Goal: Information Seeking & Learning: Find specific fact

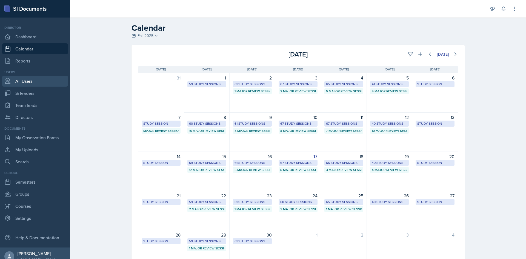
drag, startPoint x: 29, startPoint y: 85, endPoint x: 22, endPoint y: 86, distance: 7.0
drag, startPoint x: 22, startPoint y: 86, endPoint x: 14, endPoint y: 93, distance: 9.9
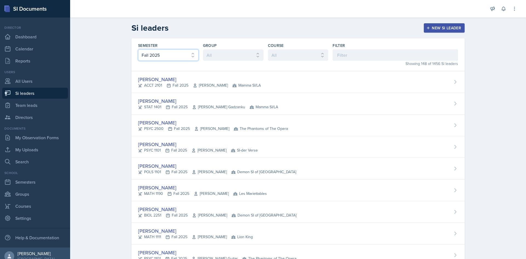
click at [174, 57] on select "All Fall 2025 Summer 2025 Spring 2025 Fall 2024 Summer 2024 Spring 2024 Fall 20…" at bounding box center [168, 55] width 61 height 12
select select "e2039551-f485-4c1b-a525-5b9893bb04c4"
click at [138, 49] on select "All Fall 2025 Summer 2025 Spring 2025 Fall 2024 Summer 2024 Spring 2024 Fall 20…" at bounding box center [168, 55] width 61 height 12
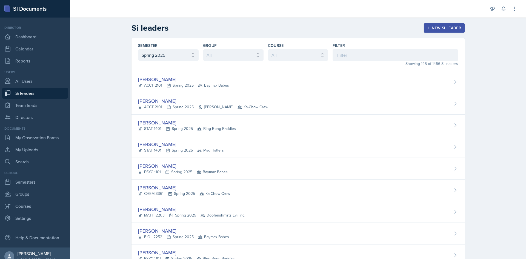
click at [377, 55] on input at bounding box center [395, 55] width 125 height 12
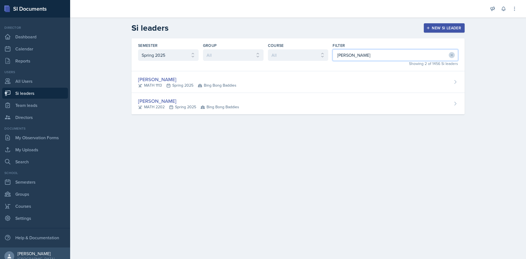
click at [383, 59] on input "mitch" at bounding box center [395, 55] width 125 height 12
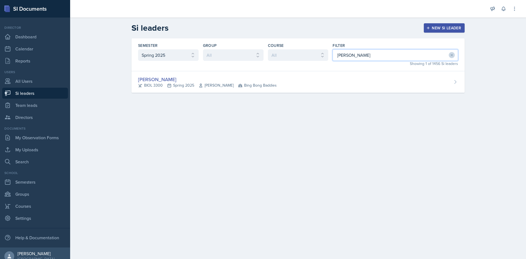
click at [357, 51] on input "jenny" at bounding box center [395, 55] width 125 height 12
click at [354, 53] on input "jenny" at bounding box center [395, 55] width 125 height 12
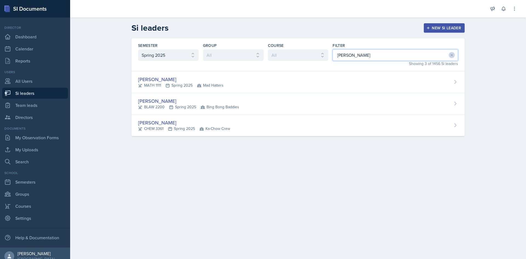
click at [372, 56] on input "ryan" at bounding box center [395, 55] width 125 height 12
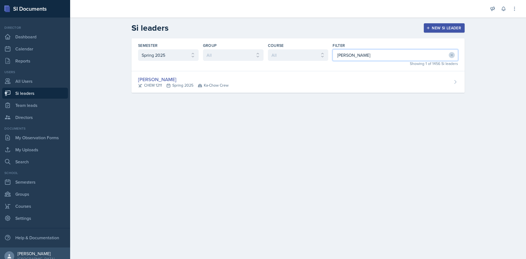
click at [356, 53] on input "leslie" at bounding box center [395, 55] width 125 height 12
click at [359, 59] on input "hawkin" at bounding box center [395, 55] width 125 height 12
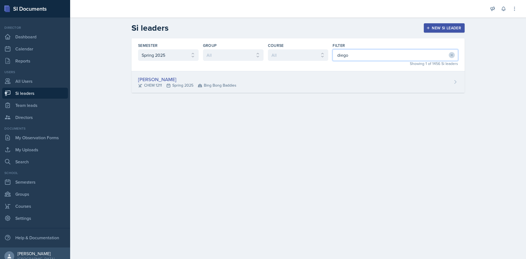
type input "diego"
click at [319, 87] on div "Diego Falquero-Donoso CHEM 1211 Spring 2025 Bing Bong Baddies" at bounding box center [297, 82] width 333 height 22
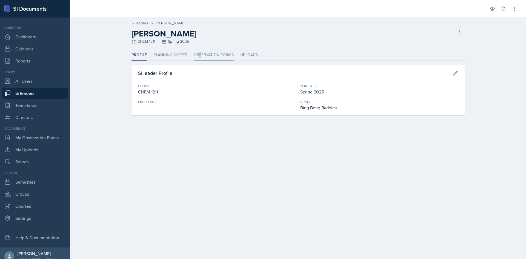
click at [200, 56] on li "Observation Forms" at bounding box center [214, 55] width 40 height 11
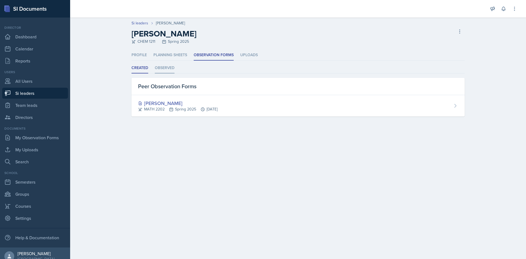
click at [174, 72] on li "Observed" at bounding box center [165, 68] width 20 height 11
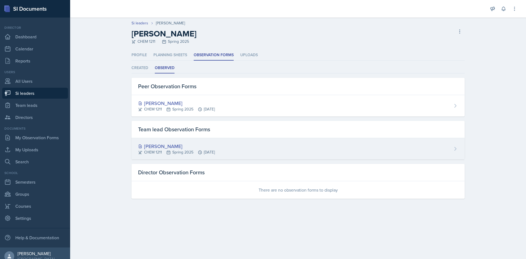
click at [175, 149] on div "Diego Falquero-Donoso" at bounding box center [176, 145] width 77 height 7
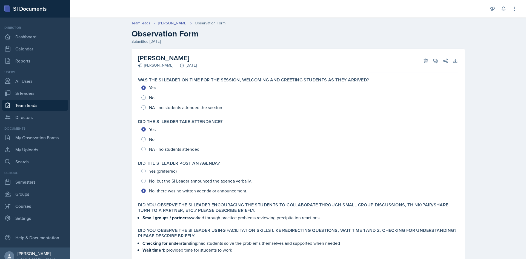
click at [143, 66] on div "[PERSON_NAME]" at bounding box center [155, 65] width 35 height 6
drag, startPoint x: 142, startPoint y: 65, endPoint x: 177, endPoint y: 65, distance: 35.6
click at [177, 65] on div "Kaitlyn Morgan April 16th, 2025" at bounding box center [167, 65] width 59 height 6
copy div "[PERSON_NAME]"
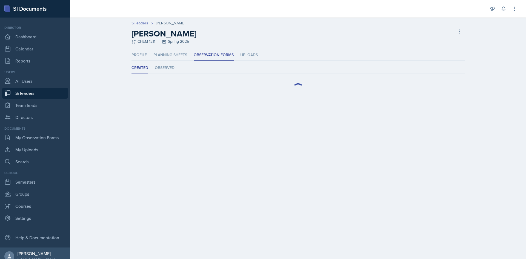
select select "e2039551-f485-4c1b-a525-5b9893bb04c4"
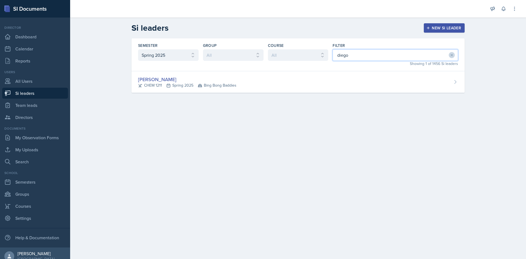
click at [344, 58] on input "diego" at bounding box center [395, 55] width 125 height 12
click at [379, 59] on input "celin" at bounding box center [395, 55] width 125 height 12
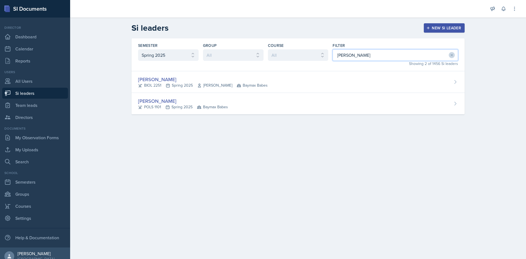
click at [351, 51] on input "maria" at bounding box center [395, 55] width 125 height 12
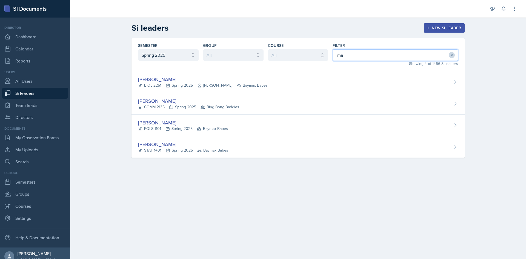
type input "m"
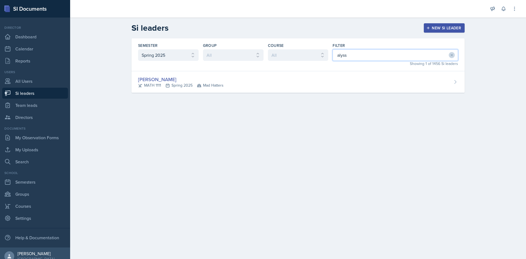
click at [371, 54] on input "alyss" at bounding box center [395, 55] width 125 height 12
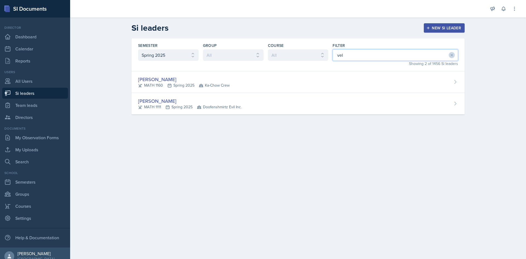
click at [353, 52] on input "vel" at bounding box center [395, 55] width 125 height 12
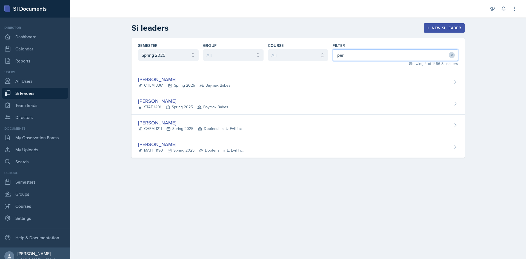
click at [372, 56] on input "per" at bounding box center [395, 55] width 125 height 12
drag, startPoint x: 372, startPoint y: 56, endPoint x: 307, endPoint y: 57, distance: 65.2
click at [307, 57] on div "Semester All Fall 2025 Summer 2025 Spring 2025 Fall 2024 Summer 2024 Spring 202…" at bounding box center [297, 54] width 333 height 33
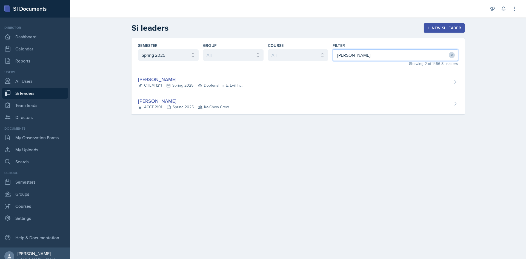
click at [358, 53] on input "leah" at bounding box center [395, 55] width 125 height 12
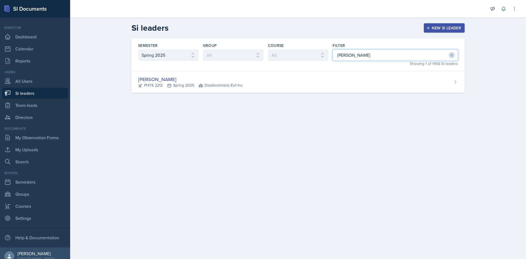
click at [380, 53] on input "julia" at bounding box center [395, 55] width 125 height 12
click at [372, 58] on input "dandr" at bounding box center [395, 55] width 125 height 12
click at [350, 52] on input "lakee" at bounding box center [395, 55] width 125 height 12
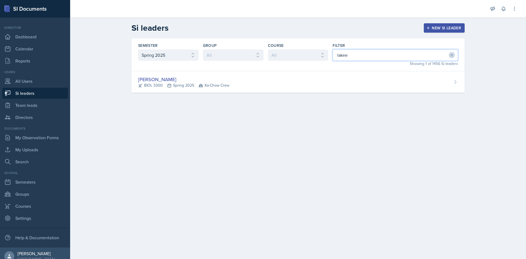
click at [350, 52] on input "lakee" at bounding box center [395, 55] width 125 height 12
click at [346, 51] on input "sage" at bounding box center [395, 55] width 125 height 12
click at [359, 58] on input "camil" at bounding box center [395, 55] width 125 height 12
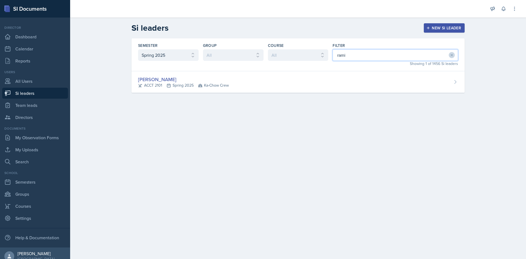
click at [351, 53] on input "rami" at bounding box center [395, 55] width 125 height 12
click at [405, 56] on input "powel" at bounding box center [395, 55] width 125 height 12
click at [340, 51] on input "made" at bounding box center [395, 55] width 125 height 12
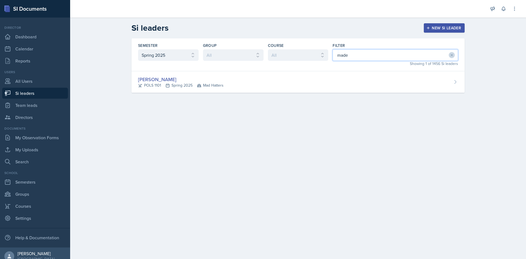
click at [340, 51] on input "made" at bounding box center [395, 55] width 125 height 12
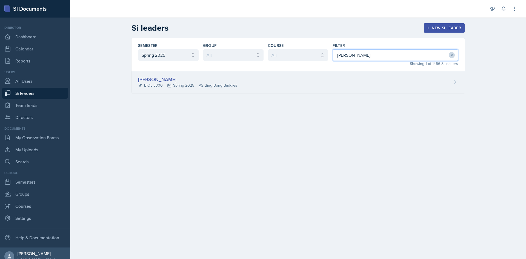
type input "sarah"
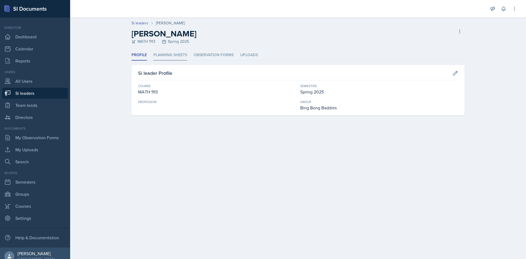
click at [170, 54] on li "Planning Sheets" at bounding box center [170, 55] width 34 height 11
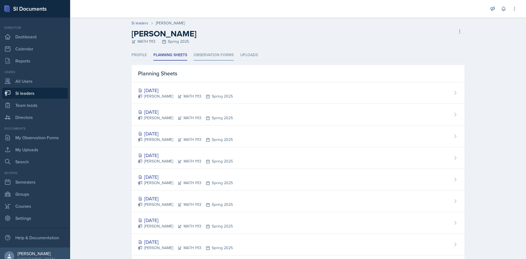
click at [211, 54] on li "Observation Forms" at bounding box center [214, 55] width 40 height 11
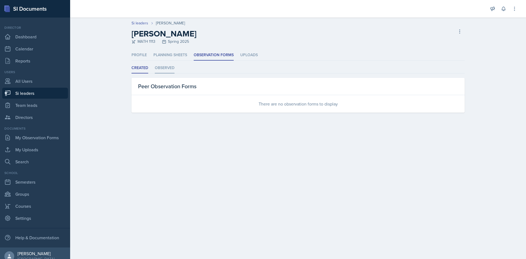
click at [173, 67] on li "Observed" at bounding box center [165, 68] width 20 height 11
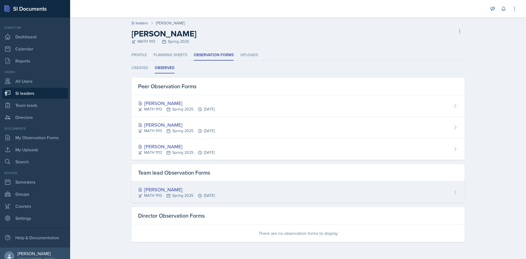
click at [192, 196] on div "MATH 1113 Spring 2025 Apr 10th, 2025" at bounding box center [176, 196] width 77 height 6
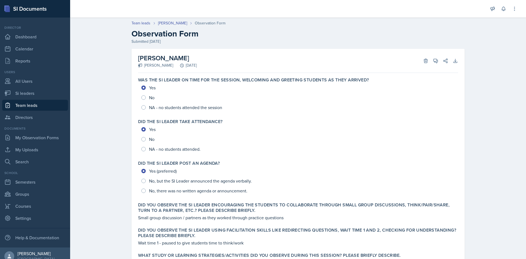
click at [464, 81] on div "Ariana Mitchell Kaitlyn Morgan April 10th, 2025 Delete View Comments Comments S…" at bounding box center [298, 208] width 351 height 318
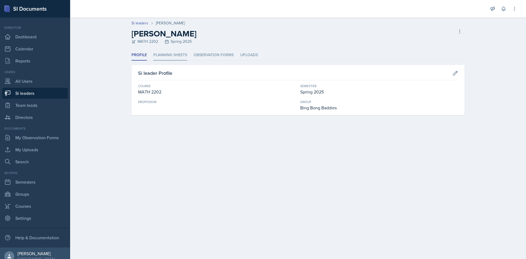
click at [162, 59] on li "Planning Sheets" at bounding box center [170, 55] width 34 height 11
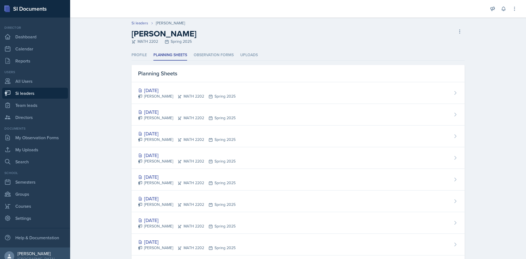
click at [204, 47] on header "Si leaders Ariana Mitchell Ariana Mitchell MATH 2202 Spring 2025 Delete Si lead…" at bounding box center [298, 34] width 456 height 32
click at [205, 53] on li "Observation Forms" at bounding box center [214, 55] width 40 height 11
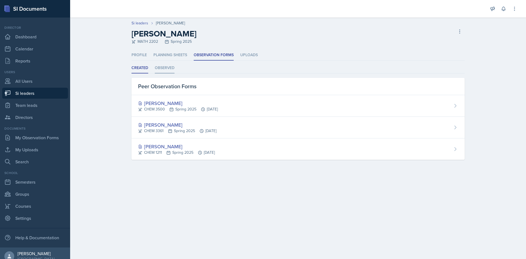
click at [172, 68] on li "Observed" at bounding box center [165, 68] width 20 height 11
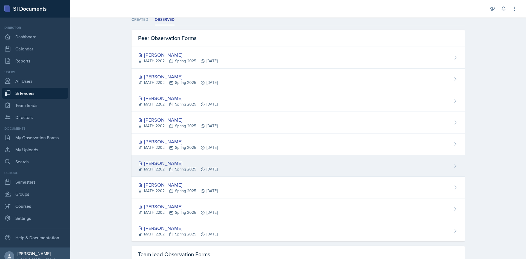
scroll to position [126, 0]
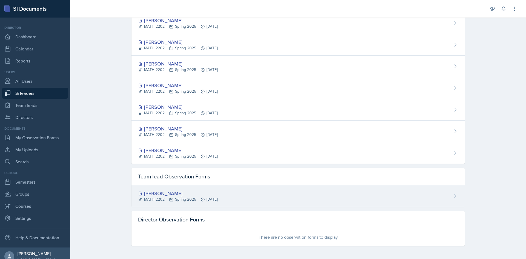
click at [160, 194] on div "[PERSON_NAME]" at bounding box center [177, 193] width 79 height 7
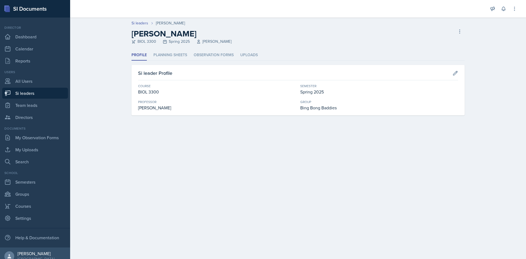
click at [185, 61] on div "Profile Planning Sheets Observation Forms Uploads Profile Planning Sheets Obser…" at bounding box center [297, 82] width 333 height 65
click at [185, 57] on li "Planning Sheets" at bounding box center [170, 55] width 34 height 11
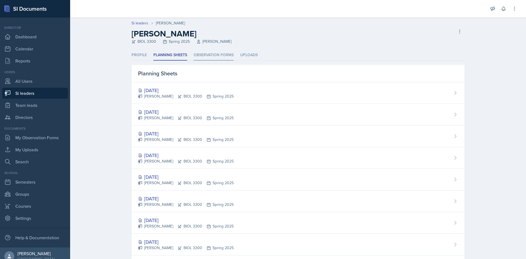
click at [207, 55] on li "Observation Forms" at bounding box center [214, 55] width 40 height 11
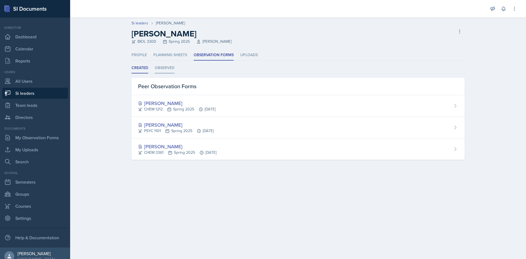
click at [169, 70] on li "Observed" at bounding box center [165, 68] width 20 height 11
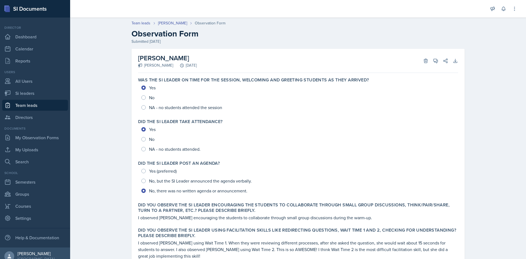
drag, startPoint x: 142, startPoint y: 64, endPoint x: 161, endPoint y: 68, distance: 18.6
click at [161, 68] on div "[PERSON_NAME] [PERSON_NAME] [DATE] Delete View Comments Comments Send Share Dow…" at bounding box center [298, 61] width 320 height 24
copy div "[PERSON_NAME]"
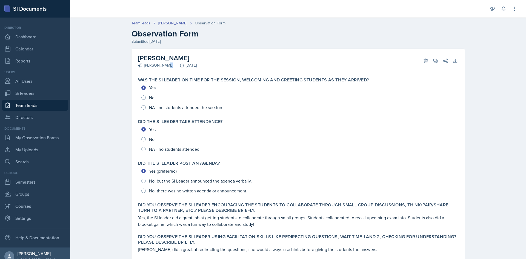
drag, startPoint x: 142, startPoint y: 67, endPoint x: 172, endPoint y: 68, distance: 30.1
click at [172, 68] on div "[PERSON_NAME] [PERSON_NAME] [DATE] Delete View Comments Comments Send Share Dow…" at bounding box center [298, 61] width 320 height 24
copy div "[PERSON_NAME]"
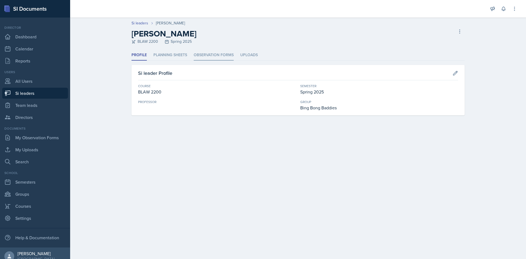
click at [198, 52] on li "Observation Forms" at bounding box center [214, 55] width 40 height 11
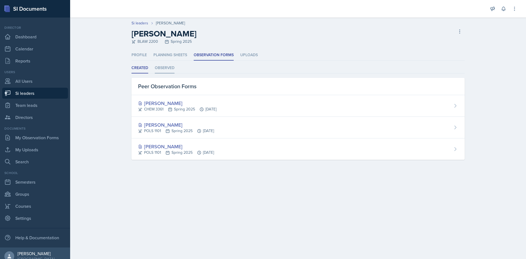
click at [170, 68] on li "Observed" at bounding box center [165, 68] width 20 height 11
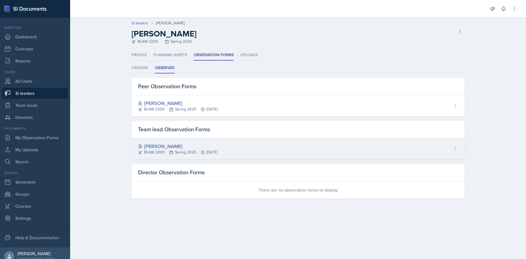
drag, startPoint x: 177, startPoint y: 142, endPoint x: 151, endPoint y: 150, distance: 27.9
click at [151, 150] on div "BLAW 2200 Spring 2025 Apr 3rd, 2025" at bounding box center [177, 152] width 79 height 6
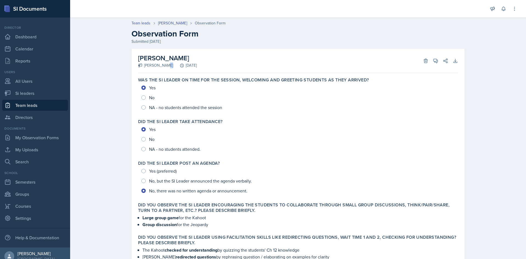
drag, startPoint x: 141, startPoint y: 68, endPoint x: 167, endPoint y: 67, distance: 26.1
click at [167, 67] on div "Ryan Jankowski Kaitlyn Morgan April 3rd, 2025 Delete View Comments Comments Sen…" at bounding box center [298, 61] width 320 height 24
copy div "Kaitlyn Morgan"
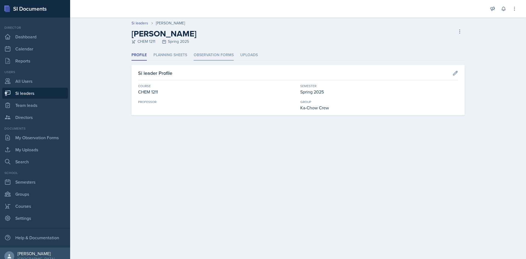
click at [198, 50] on li "Observation Forms" at bounding box center [214, 55] width 40 height 11
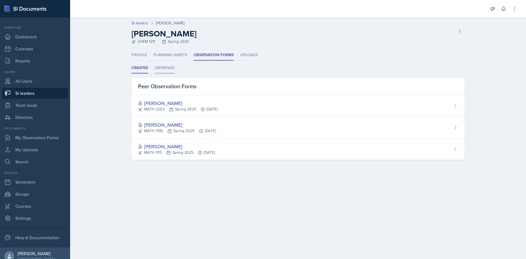
click at [167, 71] on li "Observed" at bounding box center [165, 68] width 20 height 11
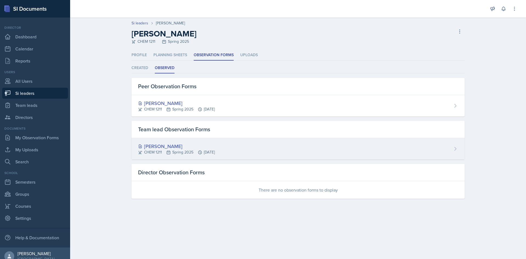
click at [171, 148] on div "[PERSON_NAME]" at bounding box center [176, 145] width 77 height 7
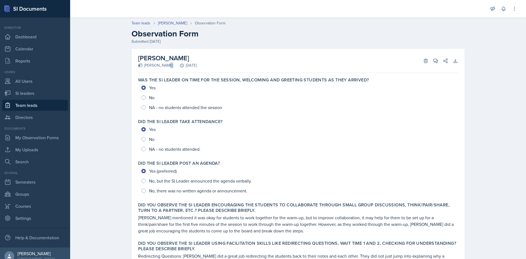
drag, startPoint x: 144, startPoint y: 68, endPoint x: 183, endPoint y: 70, distance: 38.9
click at [183, 70] on div "[PERSON_NAME] [PERSON_NAME] [DATE] Delete View Comments Comments Send Share Dow…" at bounding box center [298, 61] width 320 height 24
copy div "[PERSON_NAME]"
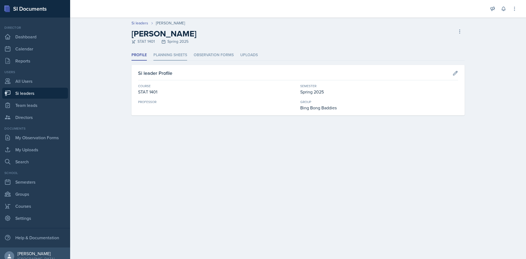
drag, startPoint x: 167, startPoint y: 56, endPoint x: 181, endPoint y: 56, distance: 14.2
click at [167, 56] on li "Planning Sheets" at bounding box center [170, 55] width 34 height 11
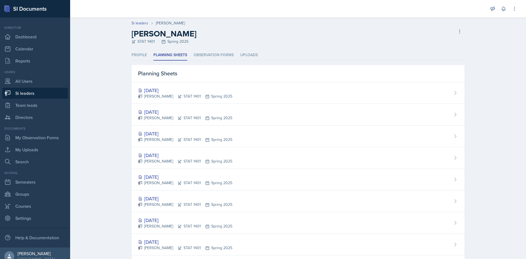
click at [231, 55] on ul "Profile Planning Sheets Observation Forms Uploads" at bounding box center [297, 55] width 333 height 11
drag, startPoint x: 227, startPoint y: 56, endPoint x: 218, endPoint y: 65, distance: 13.2
click at [227, 56] on li "Observation Forms" at bounding box center [214, 55] width 40 height 11
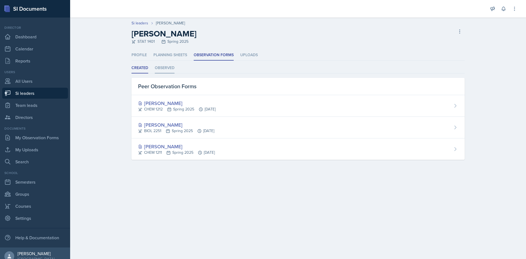
click at [164, 72] on li "Observed" at bounding box center [165, 68] width 20 height 11
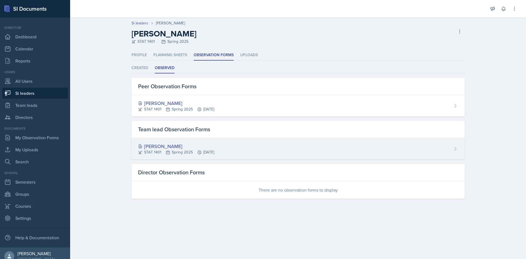
click at [175, 147] on div "[PERSON_NAME]" at bounding box center [176, 145] width 76 height 7
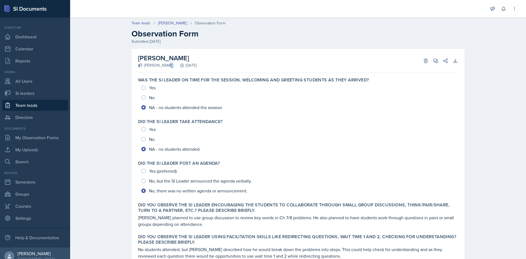
drag, startPoint x: 143, startPoint y: 65, endPoint x: 177, endPoint y: 67, distance: 34.8
click at [177, 67] on div "[PERSON_NAME] [DATE]" at bounding box center [167, 65] width 59 height 6
copy div "[PERSON_NAME]"
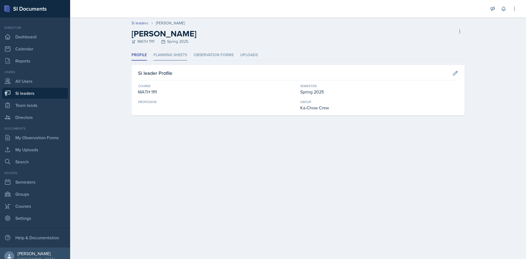
click at [157, 52] on li "Planning Sheets" at bounding box center [170, 55] width 34 height 11
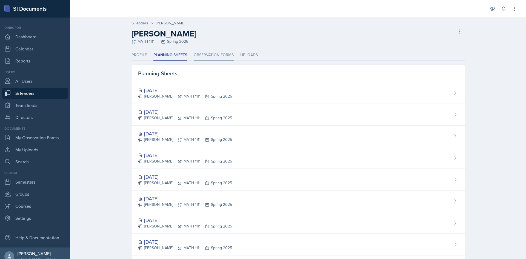
click at [212, 55] on li "Observation Forms" at bounding box center [214, 55] width 40 height 11
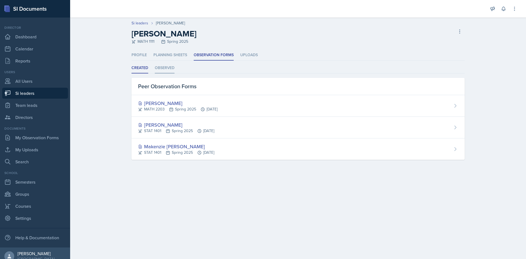
click at [166, 71] on li "Observed" at bounding box center [165, 68] width 20 height 11
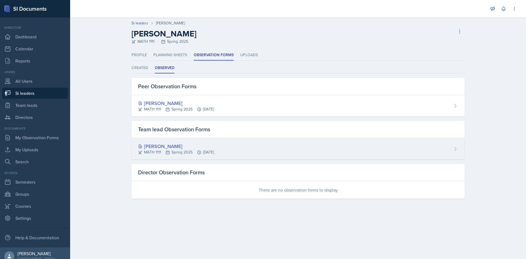
click at [173, 148] on div "[PERSON_NAME]" at bounding box center [176, 145] width 76 height 7
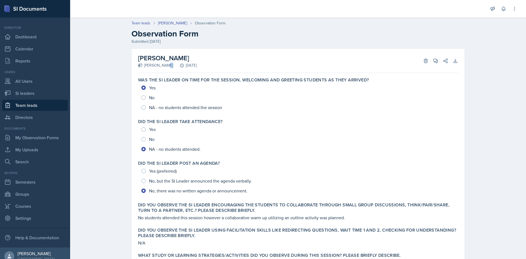
drag, startPoint x: 143, startPoint y: 68, endPoint x: 186, endPoint y: 68, distance: 42.5
click at [186, 68] on div "[PERSON_NAME] [DATE]" at bounding box center [167, 65] width 59 height 6
copy div "[PERSON_NAME]"
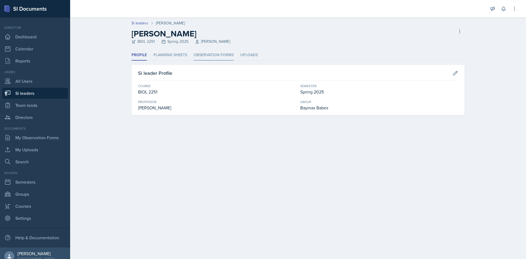
click at [199, 58] on li "Observation Forms" at bounding box center [214, 55] width 40 height 11
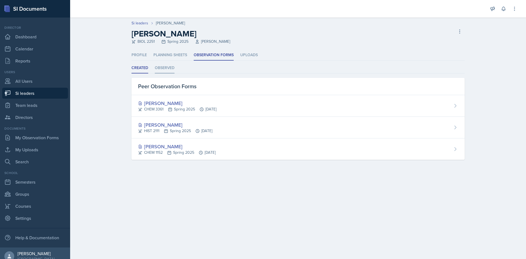
click at [167, 67] on li "Observed" at bounding box center [165, 68] width 20 height 11
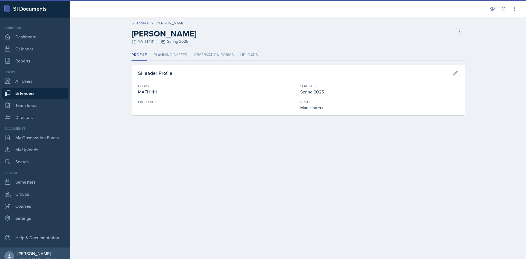
click at [168, 61] on div "Profile Planning Sheets Observation Forms Uploads Profile Planning Sheets Obser…" at bounding box center [297, 82] width 333 height 65
click at [171, 56] on li "Planning Sheets" at bounding box center [170, 55] width 34 height 11
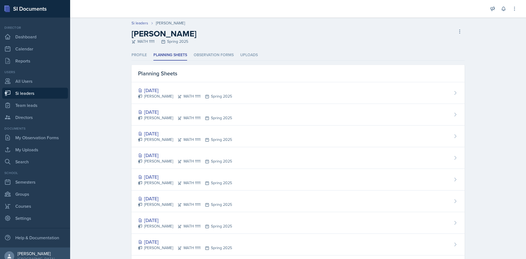
click at [190, 54] on ul "Profile Planning Sheets Observation Forms Uploads" at bounding box center [297, 55] width 333 height 11
click at [196, 54] on li "Observation Forms" at bounding box center [214, 55] width 40 height 11
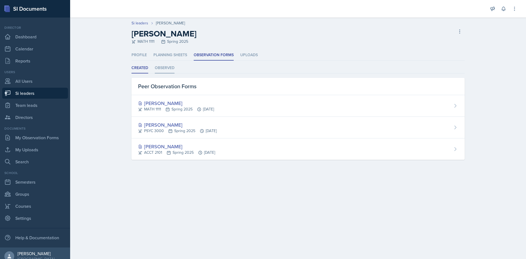
click at [167, 71] on li "Observed" at bounding box center [165, 68] width 20 height 11
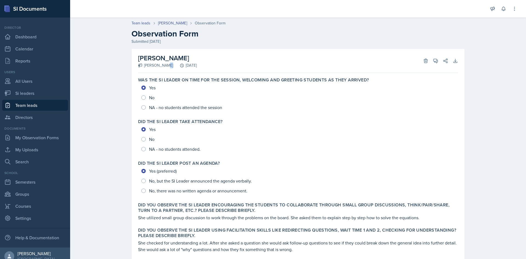
drag, startPoint x: 141, startPoint y: 67, endPoint x: 164, endPoint y: 67, distance: 22.5
click at [164, 67] on div "[PERSON_NAME] [DATE]" at bounding box center [167, 65] width 59 height 6
copy div "[PERSON_NAME]"
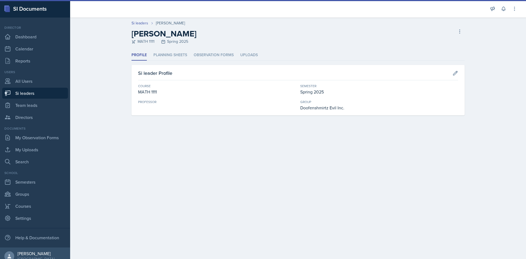
click at [165, 61] on div "Profile Planning Sheets Observation Forms Uploads Profile Planning Sheets Obser…" at bounding box center [297, 82] width 333 height 65
click at [194, 51] on li "Observation Forms" at bounding box center [214, 55] width 40 height 11
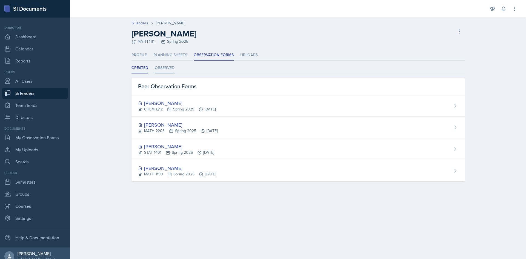
click at [168, 65] on li "Observed" at bounding box center [165, 68] width 20 height 11
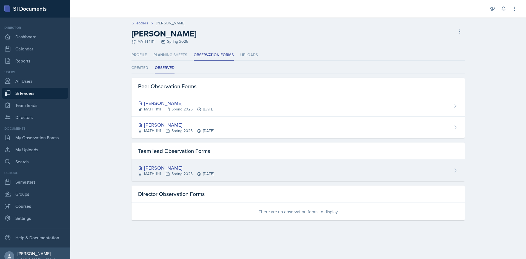
click at [179, 168] on div "Jonathan Velasquez" at bounding box center [176, 167] width 76 height 7
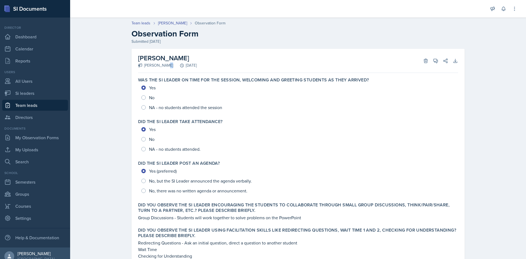
drag, startPoint x: 142, startPoint y: 65, endPoint x: 172, endPoint y: 67, distance: 30.2
click at [172, 67] on div "Michael Butler February 10th, 2025" at bounding box center [167, 65] width 59 height 6
copy div "Michael Butler"
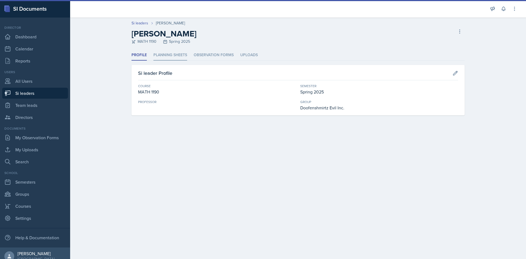
click at [166, 57] on li "Planning Sheets" at bounding box center [170, 55] width 34 height 11
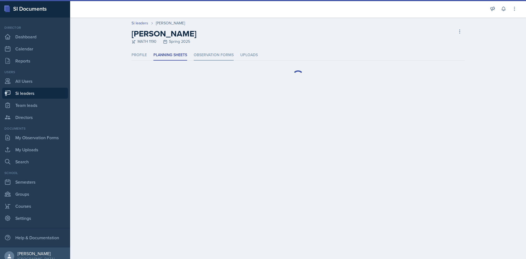
click at [197, 54] on li "Observation Forms" at bounding box center [214, 55] width 40 height 11
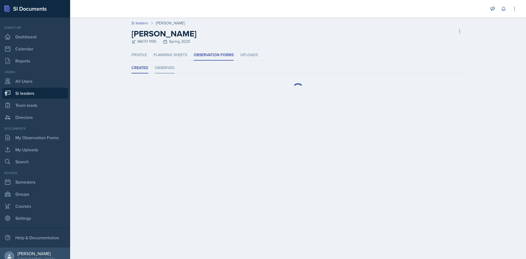
click at [167, 68] on li "Observed" at bounding box center [165, 68] width 20 height 11
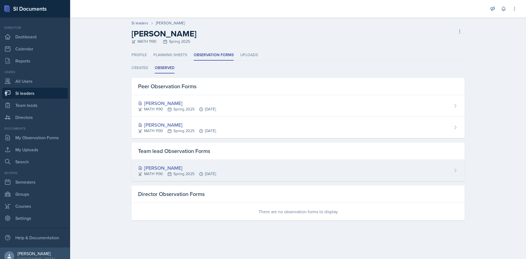
click at [171, 167] on div "Perla Vega" at bounding box center [177, 167] width 78 height 7
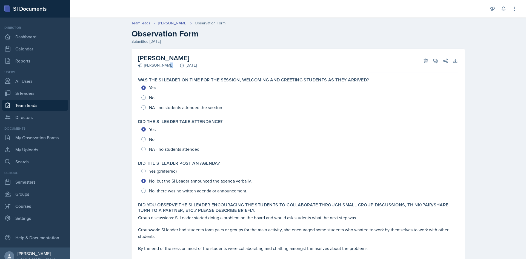
drag, startPoint x: 141, startPoint y: 66, endPoint x: 171, endPoint y: 66, distance: 30.1
click at [171, 66] on div "Ethan Macdonald February 12th, 2025" at bounding box center [167, 65] width 59 height 6
copy div "Ethan Macdonald"
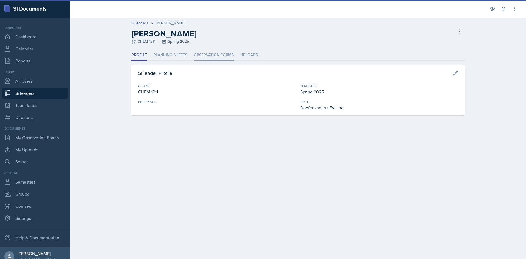
click at [196, 55] on li "Observation Forms" at bounding box center [214, 55] width 40 height 11
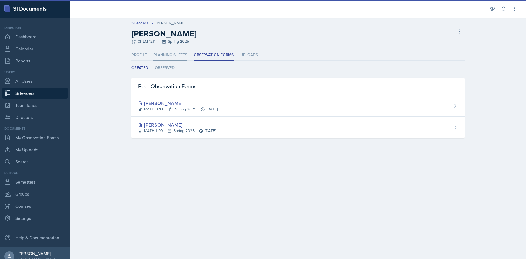
click at [173, 55] on li "Planning Sheets" at bounding box center [170, 55] width 34 height 11
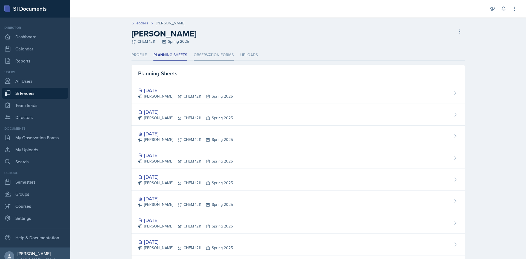
drag, startPoint x: 202, startPoint y: 53, endPoint x: 196, endPoint y: 59, distance: 8.1
click at [202, 53] on li "Observation Forms" at bounding box center [214, 55] width 40 height 11
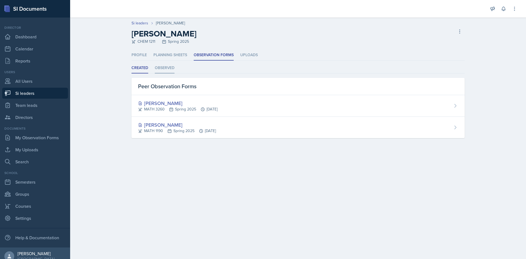
click at [167, 71] on li "Observed" at bounding box center [165, 68] width 20 height 11
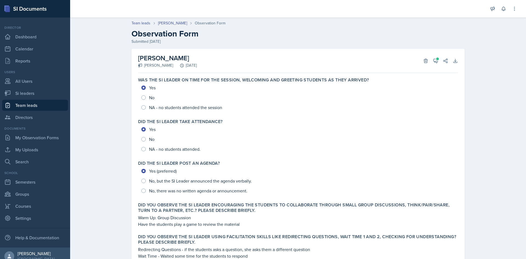
drag, startPoint x: 141, startPoint y: 64, endPoint x: 166, endPoint y: 65, distance: 25.5
click at [166, 65] on div "[PERSON_NAME] [DATE]" at bounding box center [167, 65] width 59 height 6
copy div "Michael Butler"
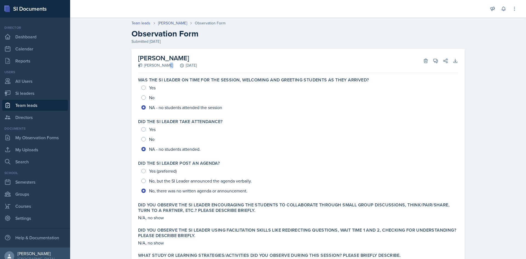
drag, startPoint x: 142, startPoint y: 66, endPoint x: 164, endPoint y: 67, distance: 21.9
click at [164, 67] on div "[PERSON_NAME] [DATE]" at bounding box center [167, 65] width 59 height 6
copy div "[PERSON_NAME]"
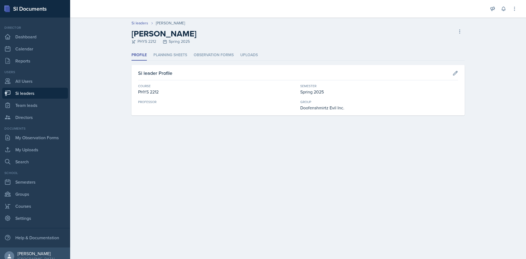
click at [273, 61] on div "Profile Planning Sheets Observation Forms Uploads Profile Planning Sheets Obser…" at bounding box center [297, 82] width 333 height 65
click at [207, 54] on li "Observation Forms" at bounding box center [214, 55] width 40 height 11
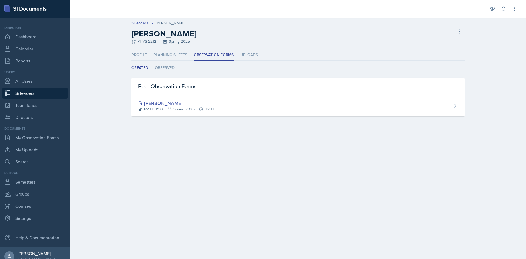
click at [153, 66] on ul "Created Observed" at bounding box center [297, 68] width 333 height 11
click at [168, 67] on li "Observed" at bounding box center [165, 68] width 20 height 11
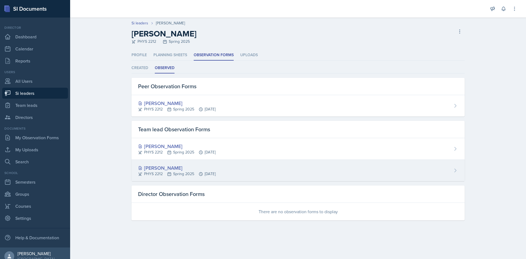
drag, startPoint x: 189, startPoint y: 165, endPoint x: 185, endPoint y: 165, distance: 4.4
click at [185, 165] on div "[PERSON_NAME]" at bounding box center [177, 167] width 78 height 7
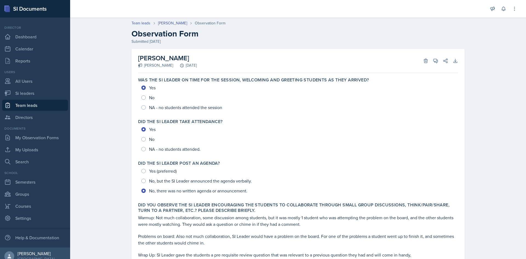
drag, startPoint x: 147, startPoint y: 43, endPoint x: 168, endPoint y: 43, distance: 21.6
click at [168, 43] on div "Submitted Jan 17th, 2025" at bounding box center [297, 42] width 333 height 6
drag, startPoint x: 142, startPoint y: 66, endPoint x: 173, endPoint y: 65, distance: 30.1
click at [173, 65] on div "Ethan Macdonald January 17th, 2025" at bounding box center [167, 65] width 59 height 6
copy div "Ethan Macdonald"
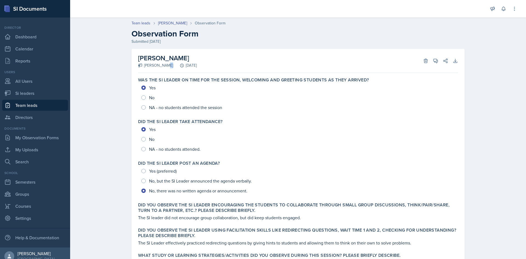
drag, startPoint x: 142, startPoint y: 67, endPoint x: 172, endPoint y: 67, distance: 29.9
click at [172, 67] on div "[PERSON_NAME] [DATE]" at bounding box center [167, 65] width 59 height 6
copy div "[PERSON_NAME]"
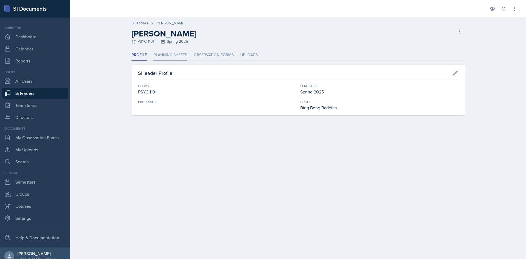
click at [179, 56] on li "Planning Sheets" at bounding box center [170, 55] width 34 height 11
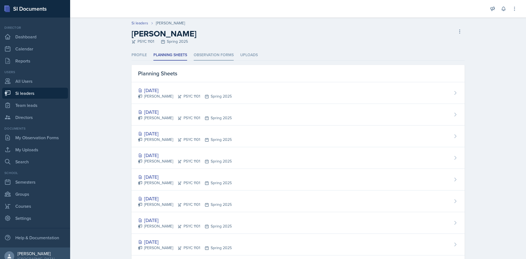
click at [210, 55] on li "Observation Forms" at bounding box center [214, 55] width 40 height 11
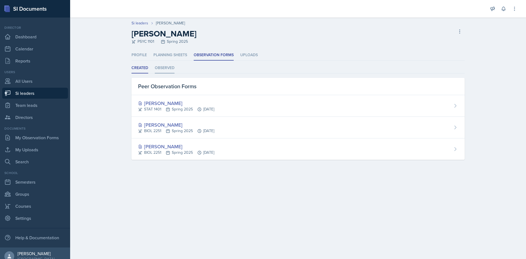
click at [169, 73] on li "Observed" at bounding box center [165, 68] width 20 height 11
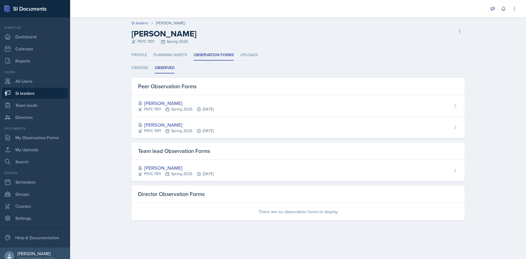
drag, startPoint x: 194, startPoint y: 104, endPoint x: 197, endPoint y: 107, distance: 3.9
click at [197, 107] on icon at bounding box center [199, 109] width 4 height 4
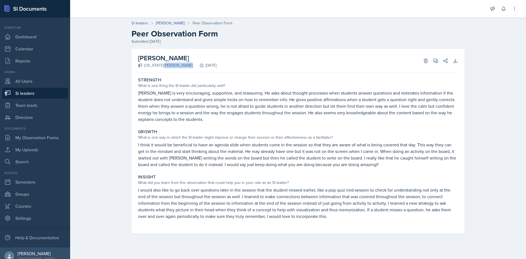
drag, startPoint x: 143, startPoint y: 67, endPoint x: 173, endPoint y: 68, distance: 30.4
click at [173, 68] on div "Dandre Williamson Georgia McDuffie January 29th, 2025 Delete View Comments Comm…" at bounding box center [298, 61] width 320 height 24
copy div "Georgia McDuffie"
click at [348, 237] on div "Dandre Williamson Georgia McDuffie January 29th, 2025 Delete View Comments Comm…" at bounding box center [298, 148] width 351 height 198
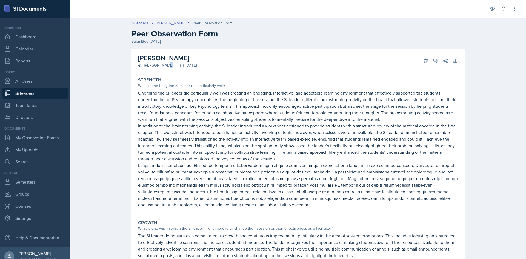
drag, startPoint x: 142, startPoint y: 65, endPoint x: 185, endPoint y: 66, distance: 42.5
click at [185, 66] on div "Jonathan Westmoreland January 27th, 2025" at bounding box center [167, 65] width 59 height 6
copy div "Jonathan Westmoreland"
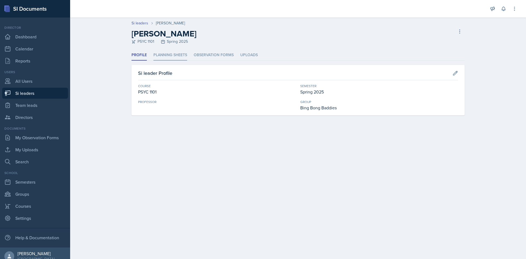
click at [179, 53] on li "Planning Sheets" at bounding box center [170, 55] width 34 height 11
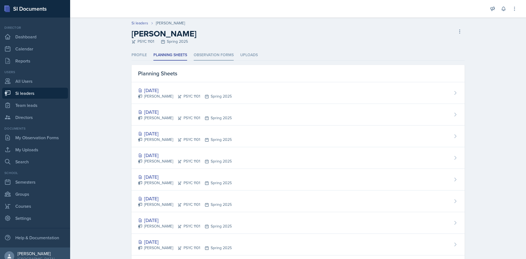
click at [211, 57] on li "Observation Forms" at bounding box center [214, 55] width 40 height 11
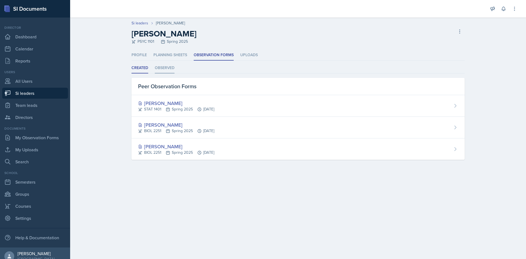
click at [171, 64] on li "Observed" at bounding box center [165, 68] width 20 height 11
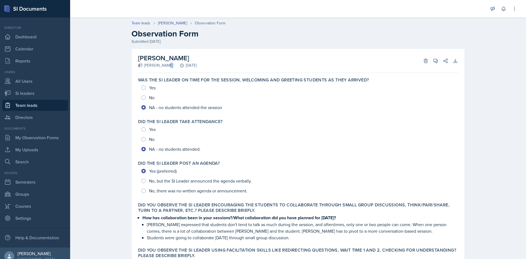
drag, startPoint x: 141, startPoint y: 63, endPoint x: 161, endPoint y: 64, distance: 20.0
click at [161, 64] on div "[PERSON_NAME] [DATE]" at bounding box center [167, 65] width 59 height 6
copy div "[PERSON_NAME]"
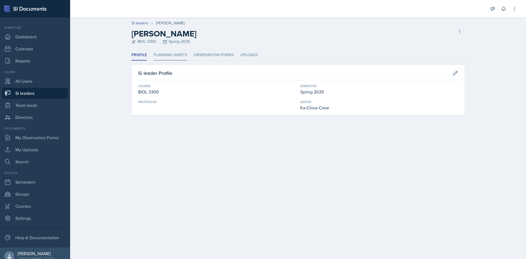
click at [171, 57] on li "Planning Sheets" at bounding box center [170, 55] width 34 height 11
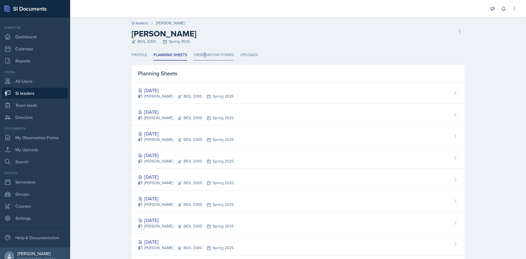
click at [203, 55] on li "Observation Forms" at bounding box center [214, 55] width 40 height 11
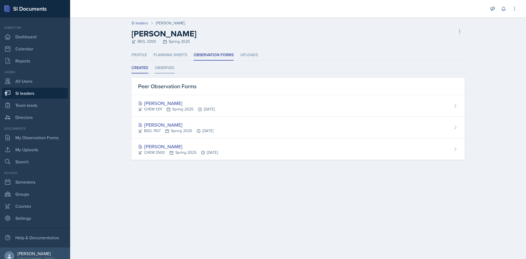
click at [166, 71] on li "Observed" at bounding box center [165, 68] width 20 height 11
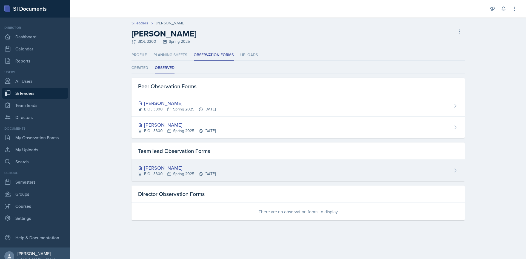
drag, startPoint x: 162, startPoint y: 165, endPoint x: 144, endPoint y: 167, distance: 17.7
click at [144, 167] on div "[PERSON_NAME]" at bounding box center [177, 167] width 78 height 7
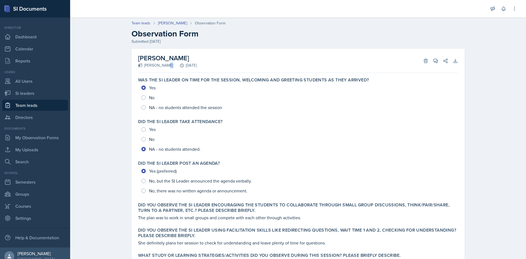
drag, startPoint x: 140, startPoint y: 64, endPoint x: 165, endPoint y: 64, distance: 25.2
click at [165, 64] on div "[PERSON_NAME] [DATE]" at bounding box center [167, 65] width 59 height 6
copy div "[PERSON_NAME]"
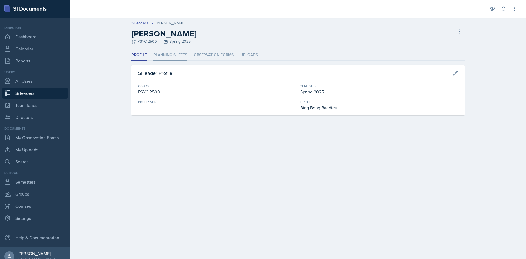
drag, startPoint x: 167, startPoint y: 44, endPoint x: 171, endPoint y: 56, distance: 12.3
click at [167, 48] on header "Si leaders Sage Skillman Sage Skillman PSYC 2500 Spring 2025 Delete Si leader" at bounding box center [298, 34] width 456 height 32
click at [204, 59] on li "Observation Forms" at bounding box center [214, 55] width 40 height 11
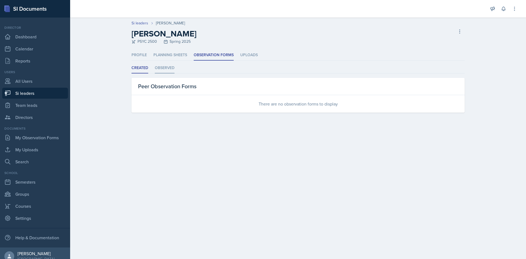
click at [168, 72] on li "Observed" at bounding box center [165, 68] width 20 height 11
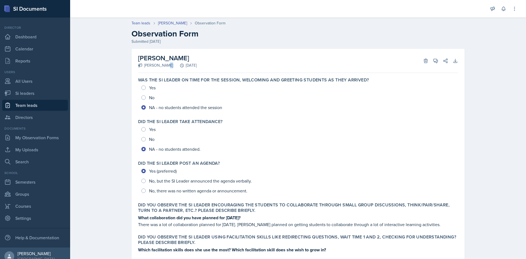
drag, startPoint x: 142, startPoint y: 66, endPoint x: 162, endPoint y: 66, distance: 20.3
click at [162, 66] on div "[PERSON_NAME] [DATE]" at bounding box center [167, 65] width 59 height 6
copy div "Dana Lewis"
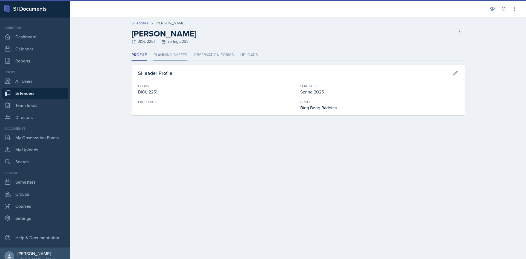
click at [179, 55] on li "Planning Sheets" at bounding box center [170, 55] width 34 height 11
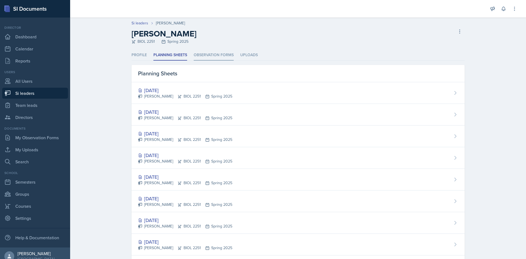
click at [198, 55] on li "Observation Forms" at bounding box center [214, 55] width 40 height 11
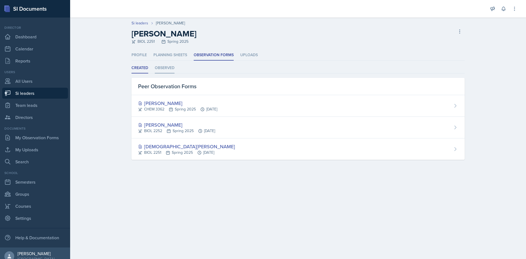
click at [167, 66] on li "Observed" at bounding box center [165, 68] width 20 height 11
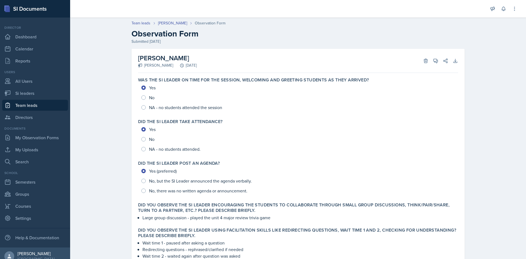
drag, startPoint x: 143, startPoint y: 65, endPoint x: 164, endPoint y: 65, distance: 21.4
click at [164, 65] on div "[PERSON_NAME]" at bounding box center [155, 65] width 35 height 6
click at [154, 66] on div "[PERSON_NAME]" at bounding box center [155, 65] width 35 height 6
drag, startPoint x: 142, startPoint y: 65, endPoint x: 171, endPoint y: 65, distance: 29.6
click at [171, 65] on div "[PERSON_NAME] [DATE]" at bounding box center [167, 65] width 59 height 6
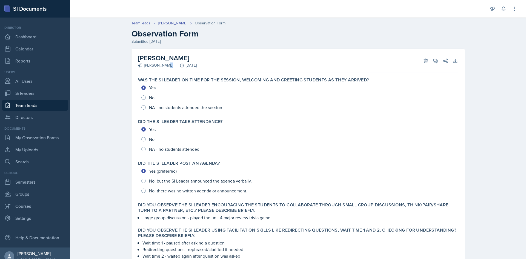
copy div "Kaitlyn Morgan"
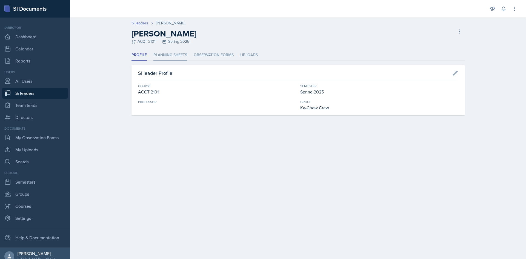
click at [179, 57] on li "Planning Sheets" at bounding box center [170, 55] width 34 height 11
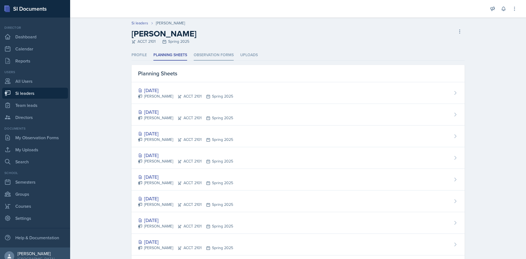
click at [202, 56] on li "Observation Forms" at bounding box center [214, 55] width 40 height 11
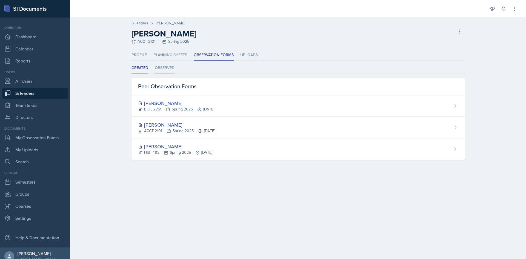
click at [171, 72] on li "Observed" at bounding box center [165, 68] width 20 height 11
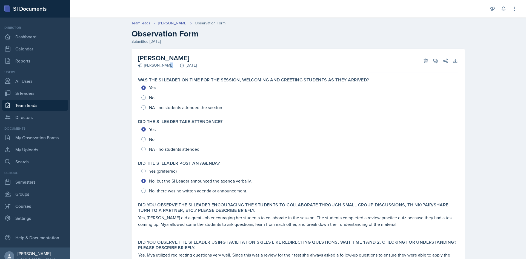
drag, startPoint x: 143, startPoint y: 66, endPoint x: 175, endPoint y: 67, distance: 32.3
click at [175, 67] on div "Kayla Parkmond February 13th, 2025" at bounding box center [167, 65] width 59 height 6
copy div "Kayla Parkmond"
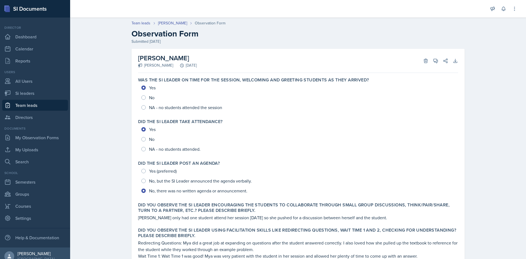
drag, startPoint x: 143, startPoint y: 64, endPoint x: 190, endPoint y: 62, distance: 47.4
click at [190, 62] on div "[PERSON_NAME] [PERSON_NAME] [DATE]" at bounding box center [167, 60] width 59 height 15
drag, startPoint x: 184, startPoint y: 63, endPoint x: 173, endPoint y: 65, distance: 11.0
click at [181, 64] on div "[PERSON_NAME] [DATE]" at bounding box center [167, 65] width 59 height 6
drag, startPoint x: 142, startPoint y: 65, endPoint x: 187, endPoint y: 68, distance: 44.2
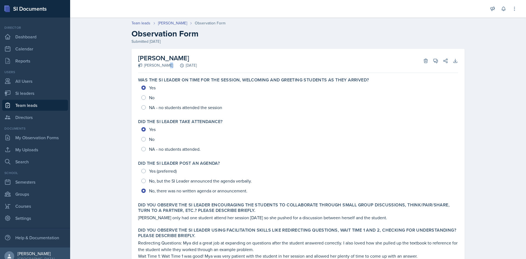
click at [187, 68] on div "[PERSON_NAME] [DATE]" at bounding box center [167, 65] width 59 height 6
copy div "Nakiya Ham-Bloomquist"
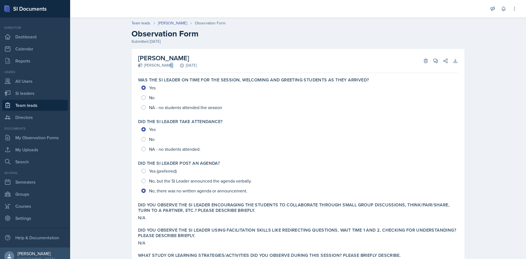
drag, startPoint x: 142, startPoint y: 64, endPoint x: 168, endPoint y: 63, distance: 25.5
click at [168, 63] on div "[PERSON_NAME] [DATE]" at bounding box center [167, 65] width 59 height 6
copy div "[PERSON_NAME]"
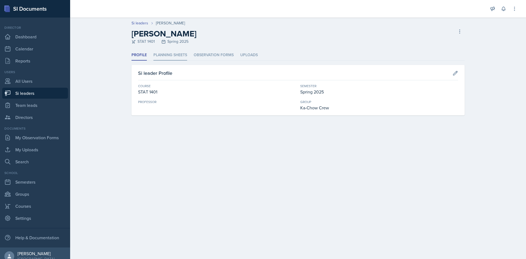
click at [161, 53] on li "Planning Sheets" at bounding box center [170, 55] width 34 height 11
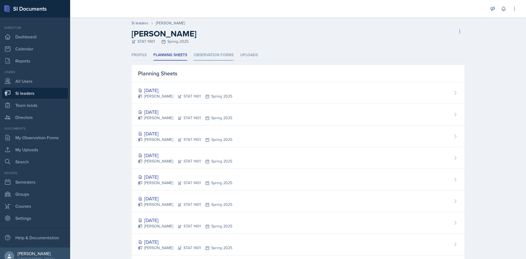
click at [195, 55] on li "Observation Forms" at bounding box center [214, 55] width 40 height 11
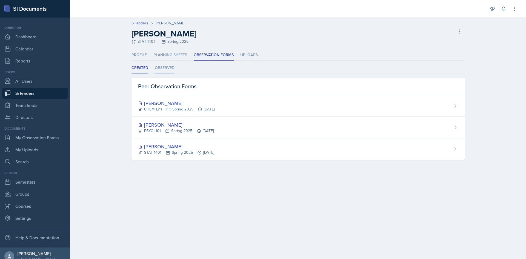
click at [166, 69] on li "Observed" at bounding box center [165, 68] width 20 height 11
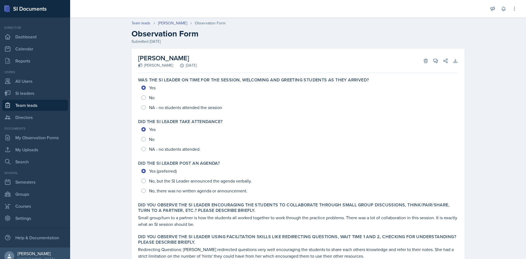
drag, startPoint x: 142, startPoint y: 63, endPoint x: 161, endPoint y: 67, distance: 19.8
click at [161, 67] on div "[PERSON_NAME]" at bounding box center [155, 65] width 35 height 6
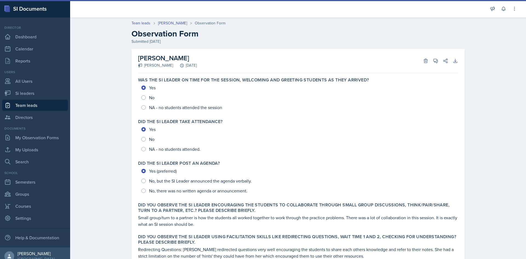
click at [161, 67] on div "Becca Adams" at bounding box center [155, 65] width 35 height 6
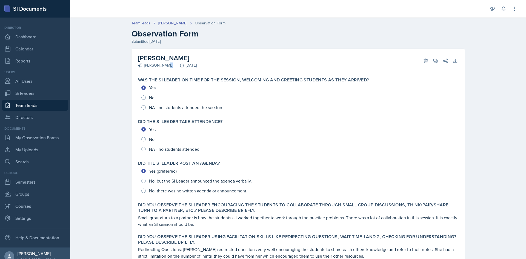
drag, startPoint x: 141, startPoint y: 65, endPoint x: 168, endPoint y: 67, distance: 26.9
click at [168, 67] on div "Becca Adams March 31st, 2025" at bounding box center [167, 65] width 59 height 6
copy div "Becca Adams"
drag, startPoint x: 144, startPoint y: 66, endPoint x: 182, endPoint y: 67, distance: 38.3
click at [173, 67] on div "[PERSON_NAME]" at bounding box center [155, 65] width 35 height 6
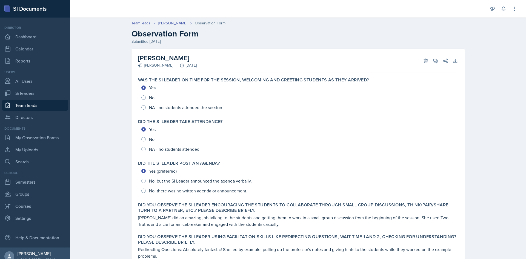
click at [141, 67] on div "[PERSON_NAME]" at bounding box center [155, 65] width 35 height 6
drag, startPoint x: 142, startPoint y: 67, endPoint x: 189, endPoint y: 67, distance: 46.8
click at [189, 67] on div "[PERSON_NAME] [DATE]" at bounding box center [167, 65] width 59 height 6
copy div "[PERSON_NAME]"
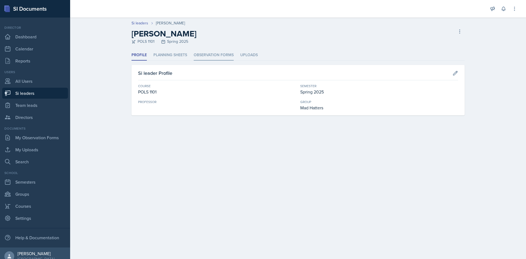
click at [204, 58] on li "Observation Forms" at bounding box center [214, 55] width 40 height 11
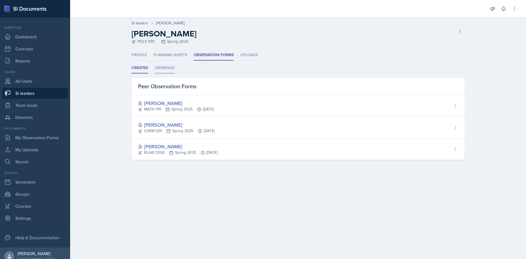
click at [169, 66] on li "Observed" at bounding box center [165, 68] width 20 height 11
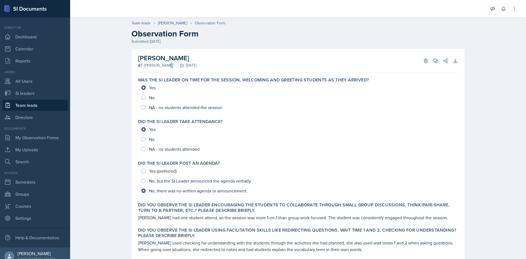
drag, startPoint x: 141, startPoint y: 65, endPoint x: 172, endPoint y: 67, distance: 31.2
click at [172, 67] on div "[PERSON_NAME] [DATE]" at bounding box center [167, 65] width 59 height 6
copy div "[PERSON_NAME]"
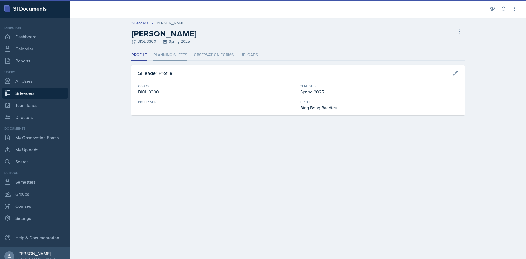
click at [171, 59] on li "Planning Sheets" at bounding box center [170, 55] width 34 height 11
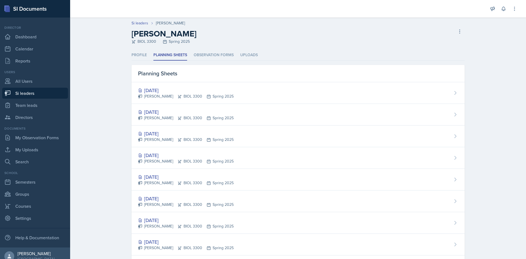
click at [190, 54] on ul "Profile Planning Sheets Observation Forms Uploads" at bounding box center [297, 55] width 333 height 11
click at [199, 55] on li "Observation Forms" at bounding box center [214, 55] width 40 height 11
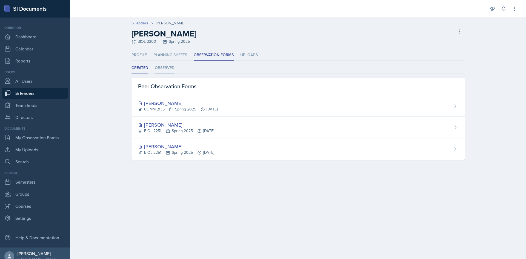
drag, startPoint x: 161, startPoint y: 66, endPoint x: 161, endPoint y: 71, distance: 5.5
click at [161, 68] on li "Observed" at bounding box center [165, 68] width 20 height 11
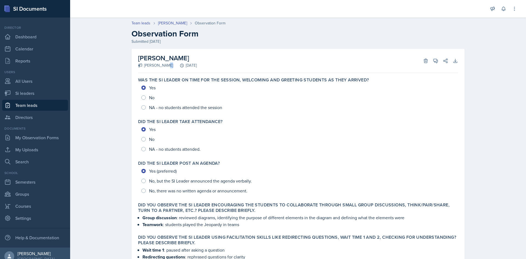
drag, startPoint x: 142, startPoint y: 67, endPoint x: 168, endPoint y: 67, distance: 26.0
click at [168, 67] on div "[PERSON_NAME] [DATE]" at bounding box center [167, 65] width 59 height 6
copy div "[PERSON_NAME]"
